Goal: Information Seeking & Learning: Learn about a topic

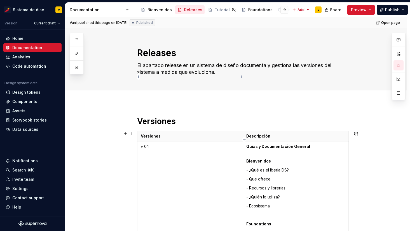
scroll to position [1631, 0]
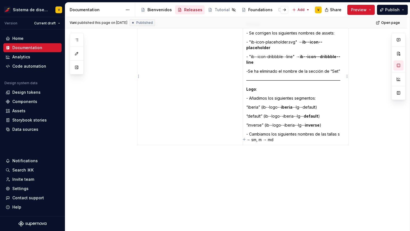
click at [271, 86] on p "Logo :" at bounding box center [296, 89] width 99 height 6
click at [261, 131] on p "- Cambiamos los siguientes nombres de las tallas s → sm, m → md" at bounding box center [296, 136] width 99 height 11
click at [284, 131] on p "- Cambiamos los siguientes nombres de las tallas s → sm, m → md" at bounding box center [296, 136] width 99 height 11
click at [282, 135] on p "- Cambiamos los siguientes nombres de las tallas s → sm, m → md" at bounding box center [296, 136] width 99 height 11
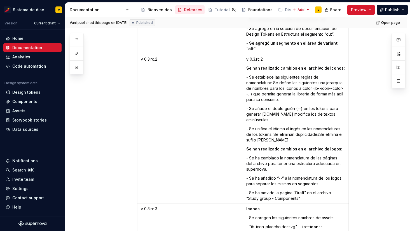
scroll to position [1631, 0]
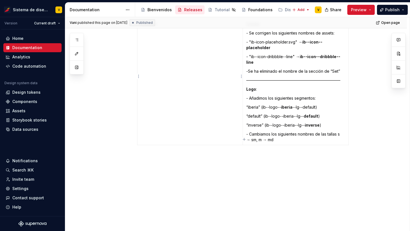
type textarea "*"
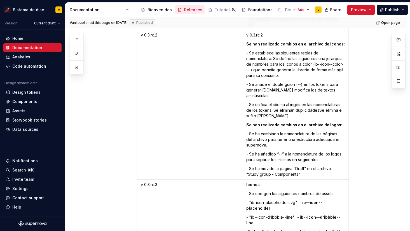
scroll to position [1631, 0]
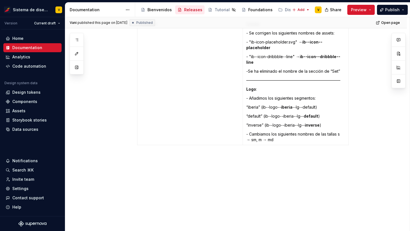
type textarea "*"
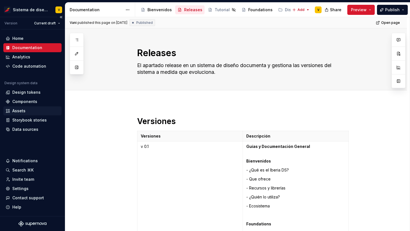
click at [20, 110] on div "Assets" at bounding box center [18, 111] width 13 height 6
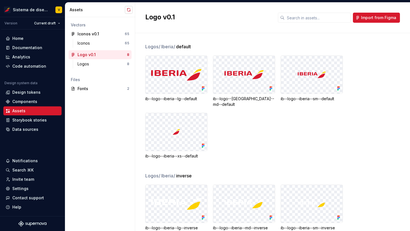
click at [129, 9] on button "button" at bounding box center [129, 10] width 8 height 8
click at [111, 42] on div "Iconos" at bounding box center [101, 43] width 47 height 6
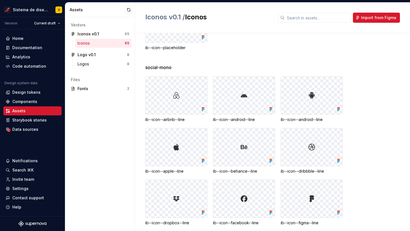
scroll to position [457, 0]
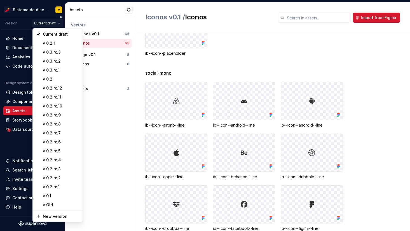
click at [48, 24] on html "Sistema de diseño Iberia V Version Current draft Home Documentation Analytics C…" at bounding box center [205, 115] width 410 height 231
click at [62, 52] on div "v 0.3.rc.3" at bounding box center [61, 52] width 36 height 6
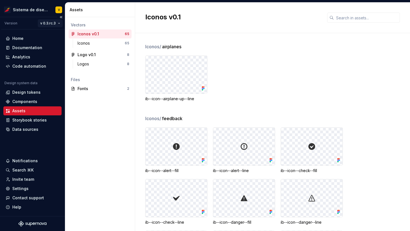
click at [51, 23] on html "Sistema de diseño Iberia V Version v 0.3.rc.3 Home Documentation Analytics Code…" at bounding box center [205, 115] width 410 height 231
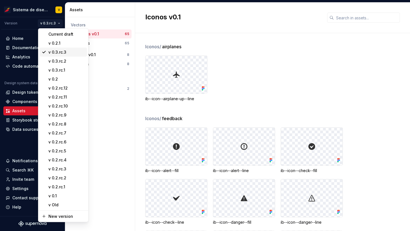
click at [61, 52] on div "v 0.3.rc.3" at bounding box center [66, 52] width 36 height 6
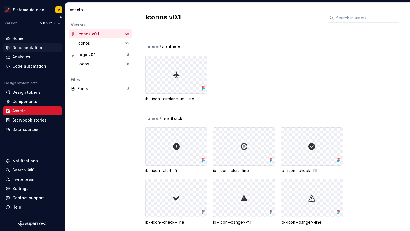
click at [29, 47] on div "Documentation" at bounding box center [27, 48] width 30 height 6
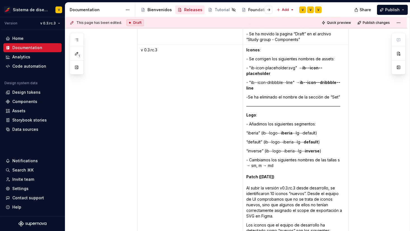
scroll to position [1567, 0]
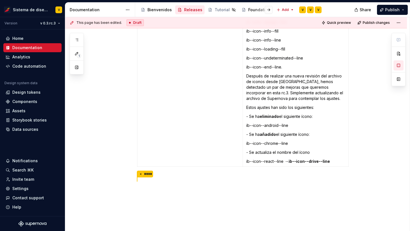
scroll to position [1865, 0]
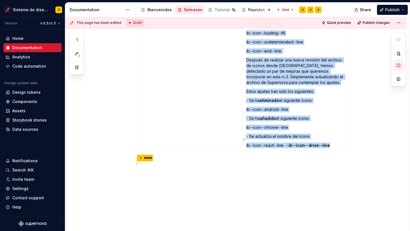
click at [337, 142] on p "ib--icon--react--line → ib--icon--drive--line" at bounding box center [296, 145] width 99 height 6
copy td "Iconos : - Se corrigen los siguientes nombres de assets:  - "ib-icon-placeholde…"
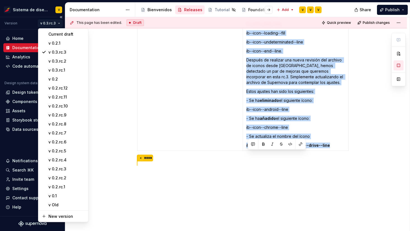
click at [54, 23] on html "Sistema de diseño Iberia V Version v 0.3.rc.3 Home Documentation Analytics Code…" at bounding box center [205, 115] width 410 height 231
click at [53, 34] on div "Current draft" at bounding box center [66, 34] width 36 height 6
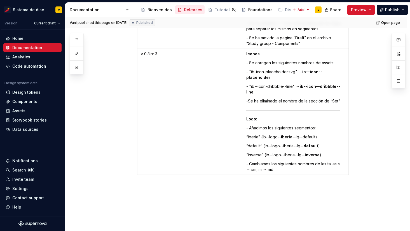
scroll to position [1631, 0]
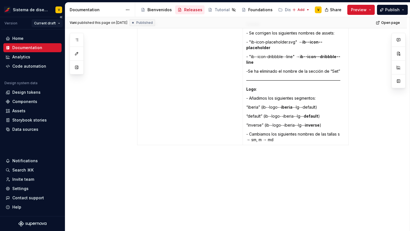
click at [55, 24] on html "Sistema de diseño Iberia V Version Current draft Home Documentation Analytics C…" at bounding box center [205, 115] width 410 height 231
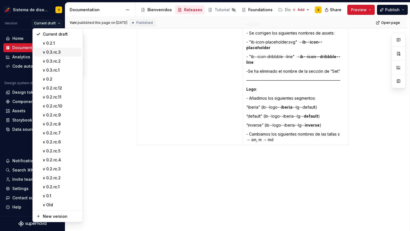
click at [60, 52] on div "v 0.3.rc.3" at bounding box center [61, 52] width 36 height 6
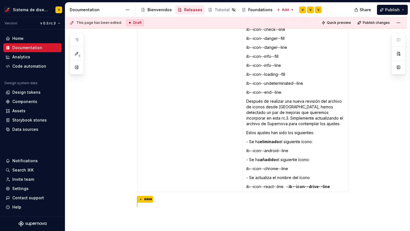
scroll to position [1865, 0]
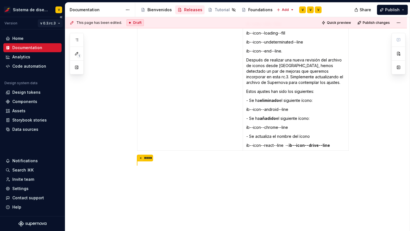
click at [54, 23] on html "Sistema de diseño Iberia V Version v 0.3.rc.3 Home Documentation Analytics Code…" at bounding box center [205, 115] width 410 height 231
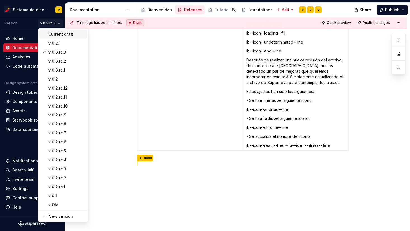
click at [64, 34] on div "Current draft" at bounding box center [66, 34] width 36 height 6
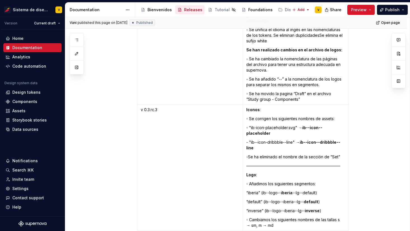
scroll to position [1631, 0]
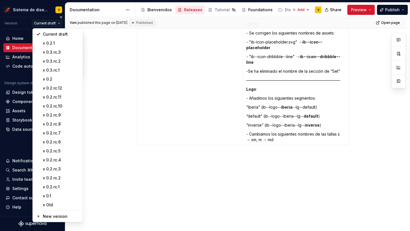
click at [50, 25] on html "Sistema de diseño Iberia V Version Current draft Home Documentation Analytics C…" at bounding box center [205, 115] width 410 height 231
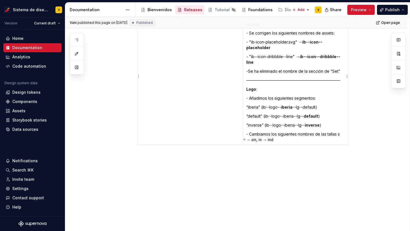
click at [259, 116] on html "Sistema de diseño Iberia V Version Current draft Home Documentation Analytics C…" at bounding box center [205, 115] width 410 height 231
click at [283, 138] on td "Iconos : - Se corrigen los siguientes nombres de assets:  - "ib-icon-placeholde…" at bounding box center [296, 82] width 106 height 126
click at [24, 111] on div "Assets" at bounding box center [18, 111] width 13 height 6
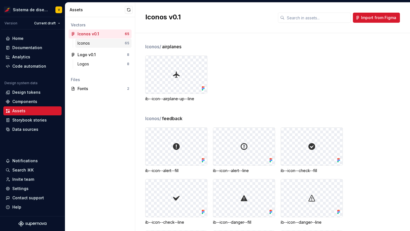
click at [105, 43] on div "Iconos" at bounding box center [101, 43] width 47 height 6
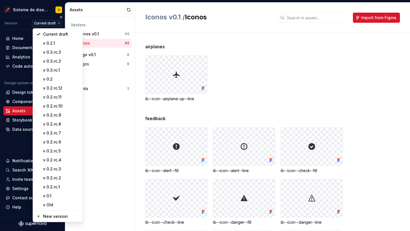
click at [44, 22] on html "Sistema de diseño Iberia V Version Current draft Home Documentation Analytics C…" at bounding box center [205, 115] width 410 height 231
click at [57, 51] on div "v 0.3.rc.3" at bounding box center [61, 52] width 36 height 6
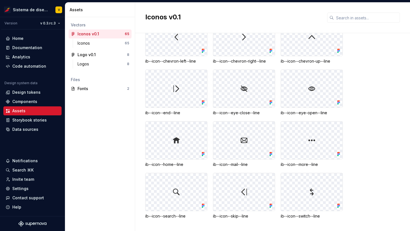
scroll to position [1161, 0]
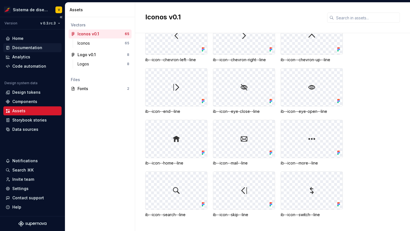
click at [32, 47] on div "Documentation" at bounding box center [27, 48] width 30 height 6
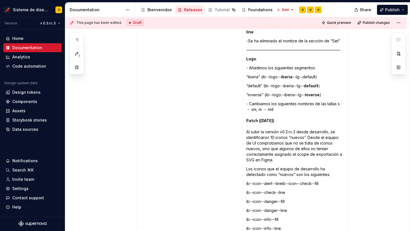
scroll to position [1659, 0]
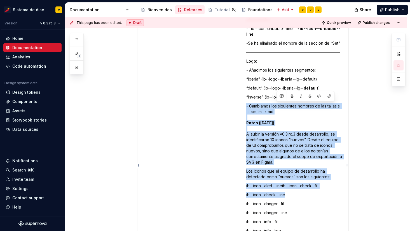
drag, startPoint x: 280, startPoint y: 107, endPoint x: 305, endPoint y: 179, distance: 76.0
click at [305, 180] on td "Iconos : - Se corrigen los siguientes nombres de assets:  - "ib-icon-placeholde…" at bounding box center [296, 174] width 106 height 366
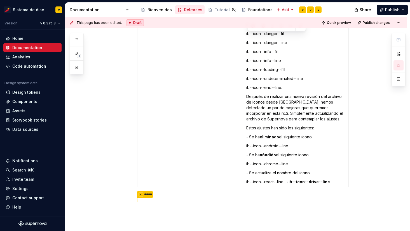
scroll to position [1841, 0]
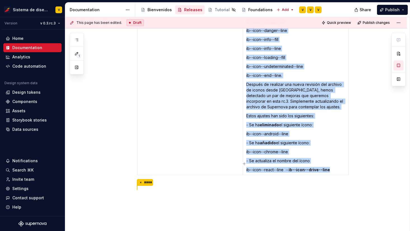
click at [334, 167] on p "ib--icon--react--line → ib--icon--drive--line" at bounding box center [296, 170] width 99 height 6
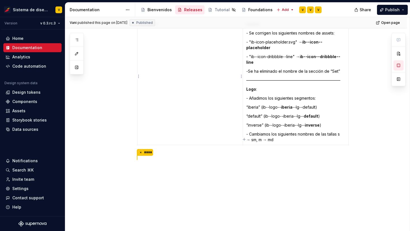
scroll to position [1744, 0]
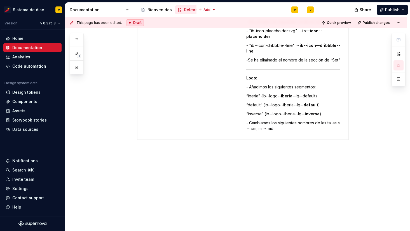
type textarea "*"
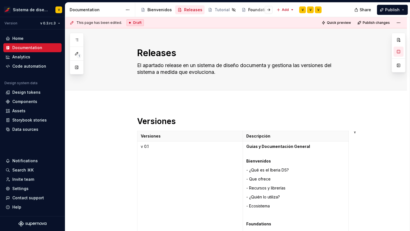
scroll to position [1790, 0]
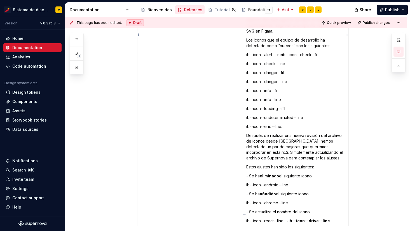
click at [275, 135] on p "Después de realizar una nueva revisión del archivo de iconos desde [GEOGRAPHIC_…" at bounding box center [296, 147] width 99 height 28
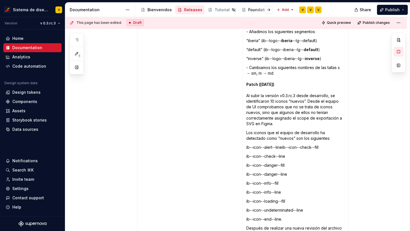
scroll to position [1689, 0]
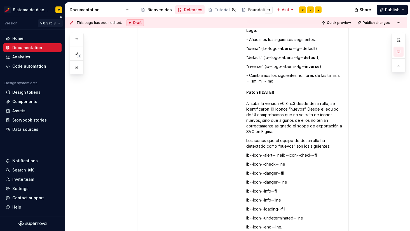
click at [46, 23] on html "Sistema de diseño Iberia V Version v 0.3.rc.3 Home Documentation Analytics Code…" at bounding box center [205, 115] width 410 height 231
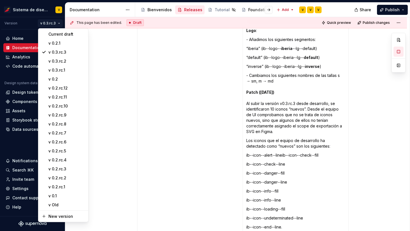
type textarea "*"
click at [105, 47] on html "Sistema de diseño Iberia V Version v 0.3.rc.3 Home Documentation Analytics Code…" at bounding box center [205, 115] width 410 height 231
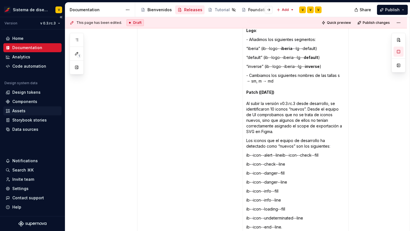
click at [17, 110] on div "Assets" at bounding box center [18, 111] width 13 height 6
